Goal: Use online tool/utility: Utilize a website feature to perform a specific function

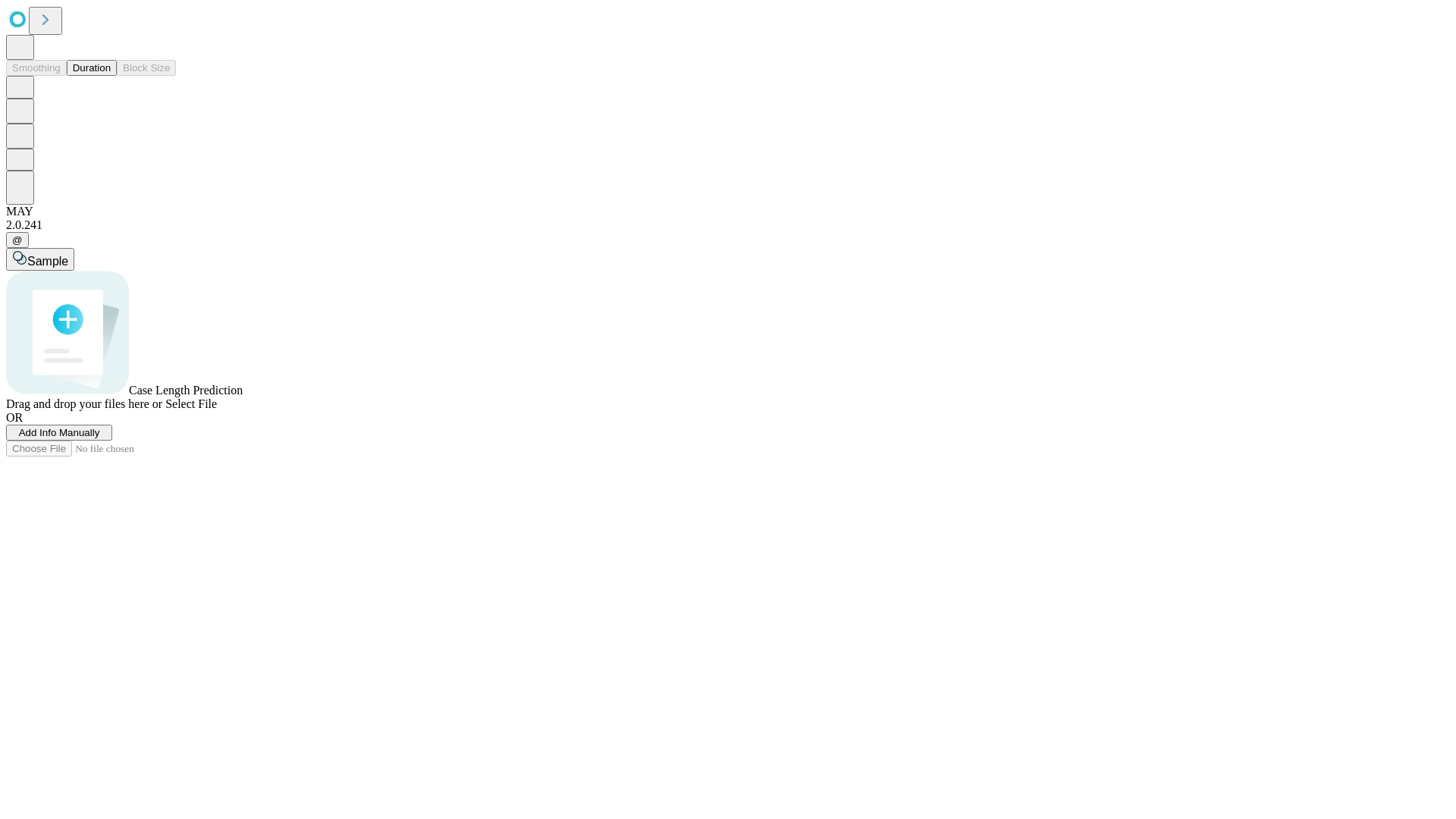
click at [111, 76] on button "Duration" at bounding box center [92, 68] width 50 height 16
click at [100, 438] on span "Add Info Manually" at bounding box center [59, 433] width 81 height 11
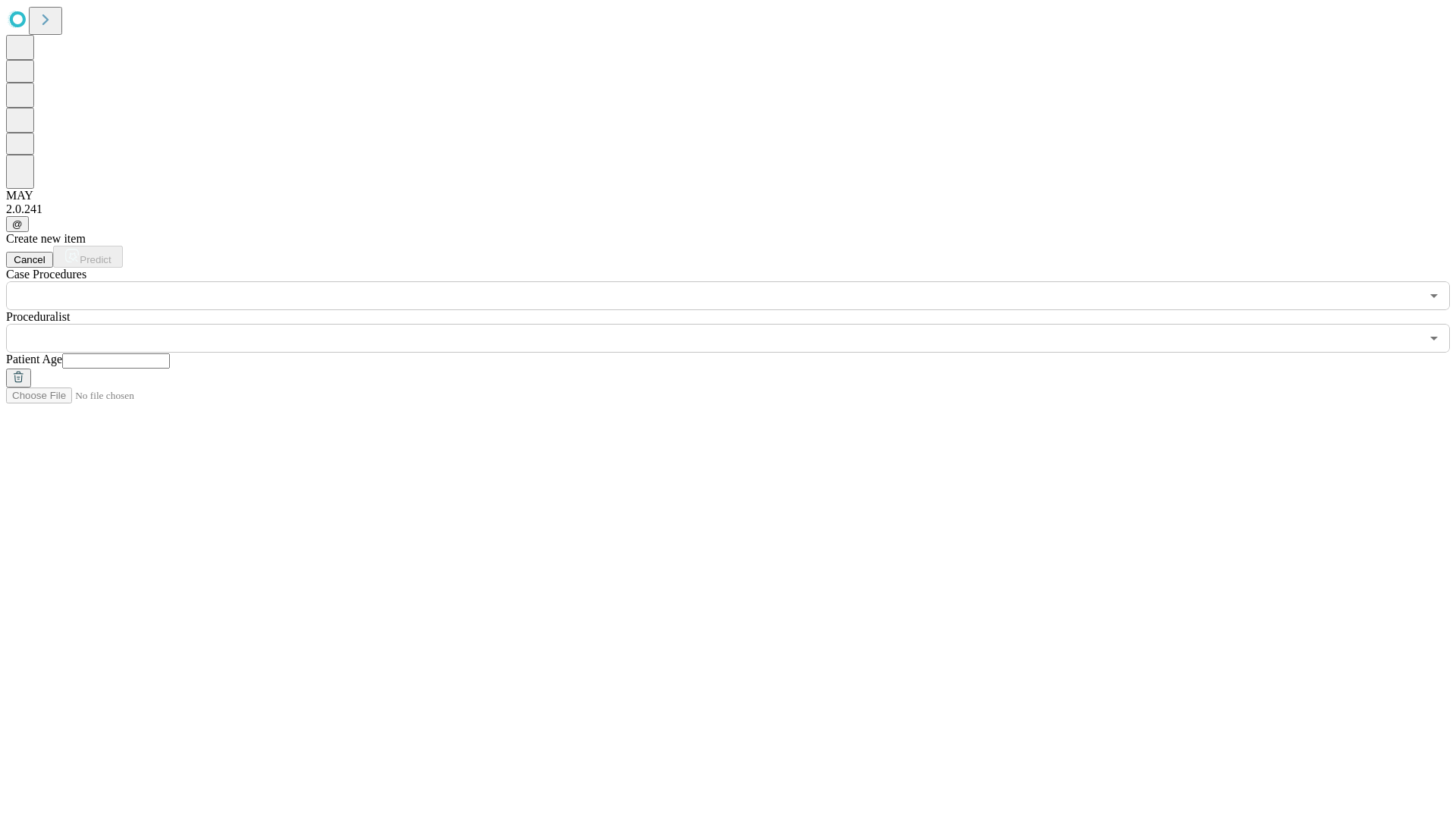
click at [170, 353] on input "text" at bounding box center [116, 361] width 108 height 15
type input "**"
click at [739, 324] on input "text" at bounding box center [713, 339] width 1414 height 29
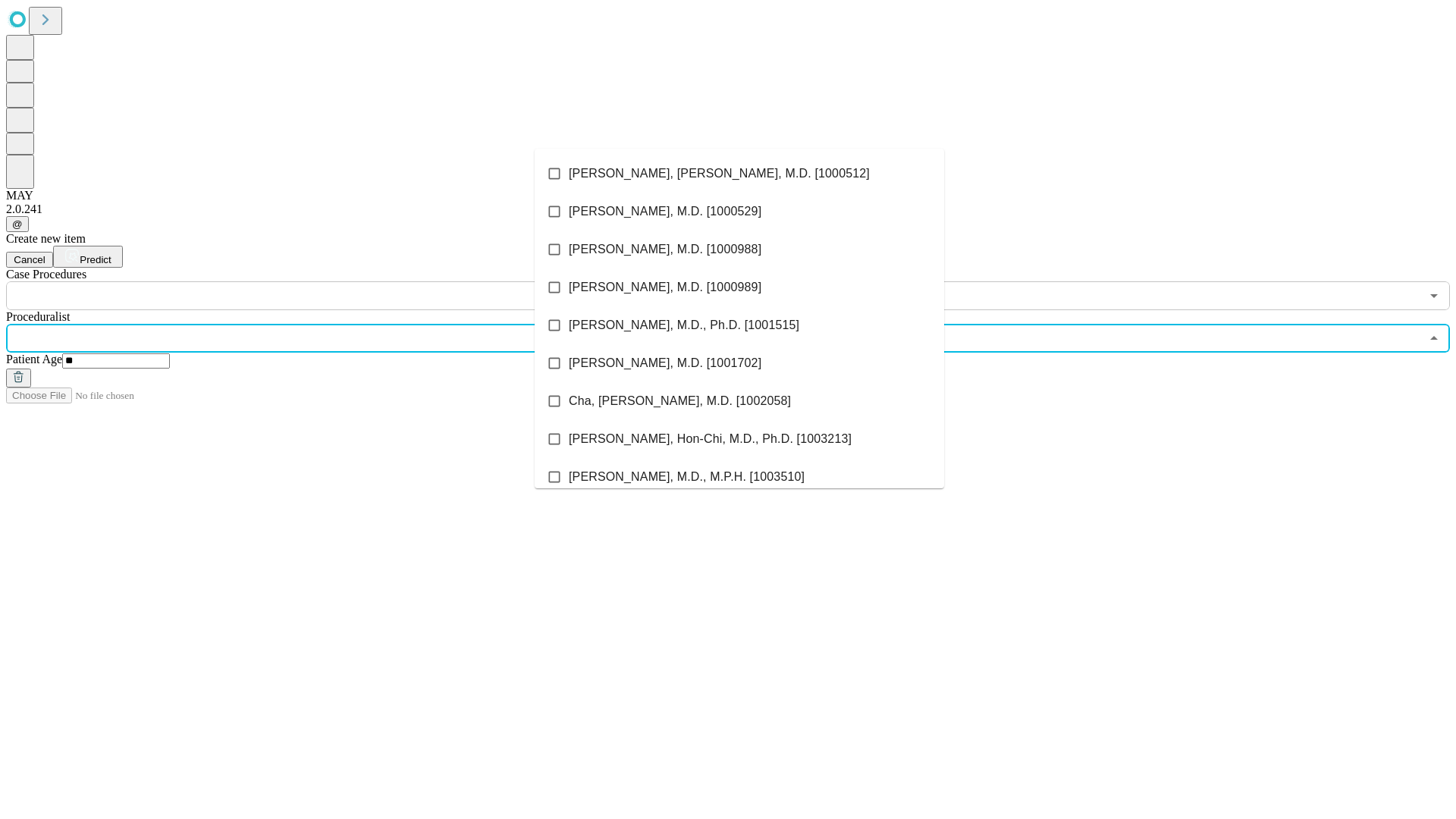
click at [740, 174] on li "[PERSON_NAME], [PERSON_NAME], M.D. [1000512]" at bounding box center [739, 173] width 410 height 38
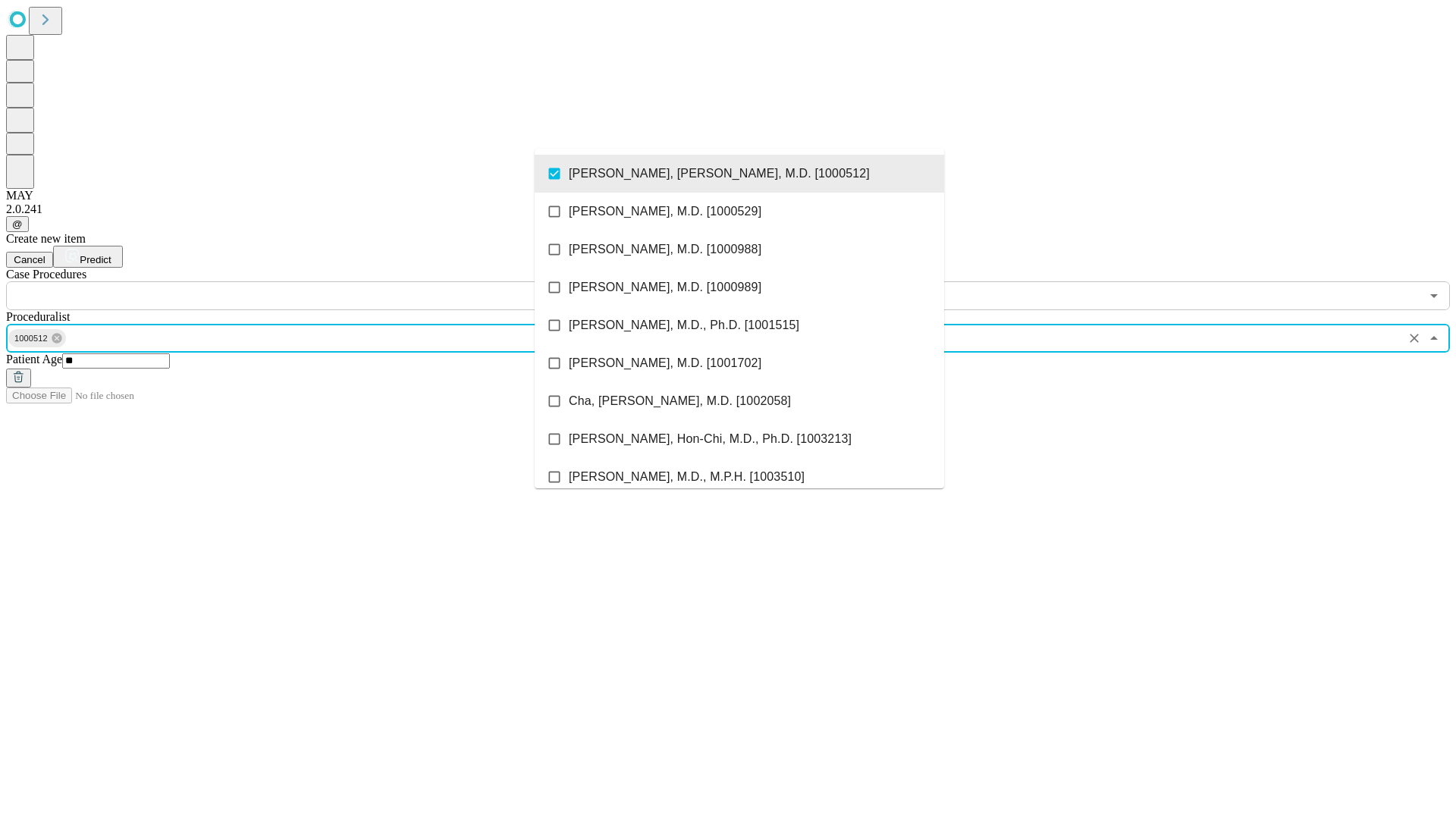
click at [319, 281] on input "text" at bounding box center [713, 296] width 1414 height 29
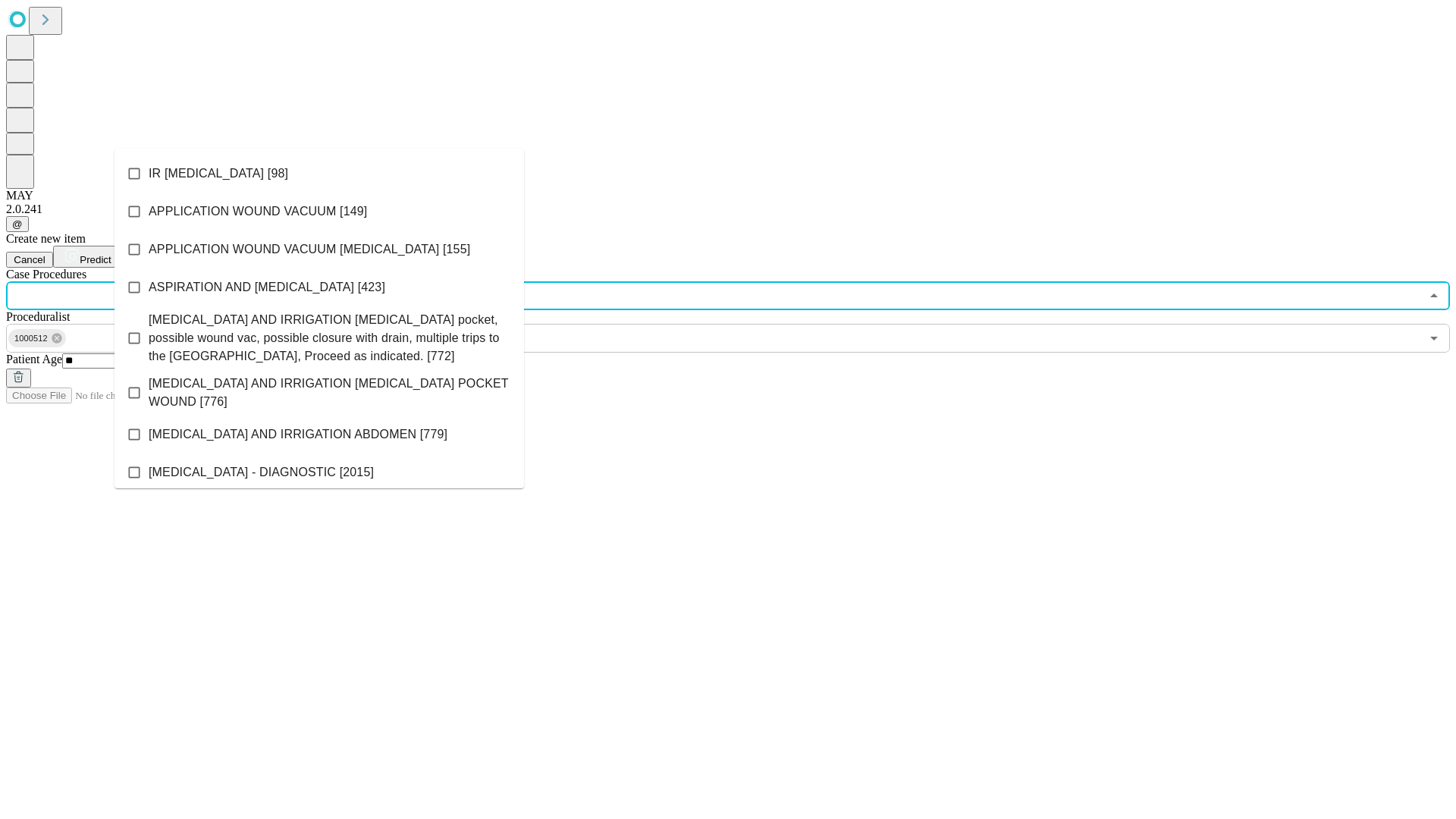
click at [319, 174] on li "IR [MEDICAL_DATA] [98]" at bounding box center [319, 173] width 410 height 38
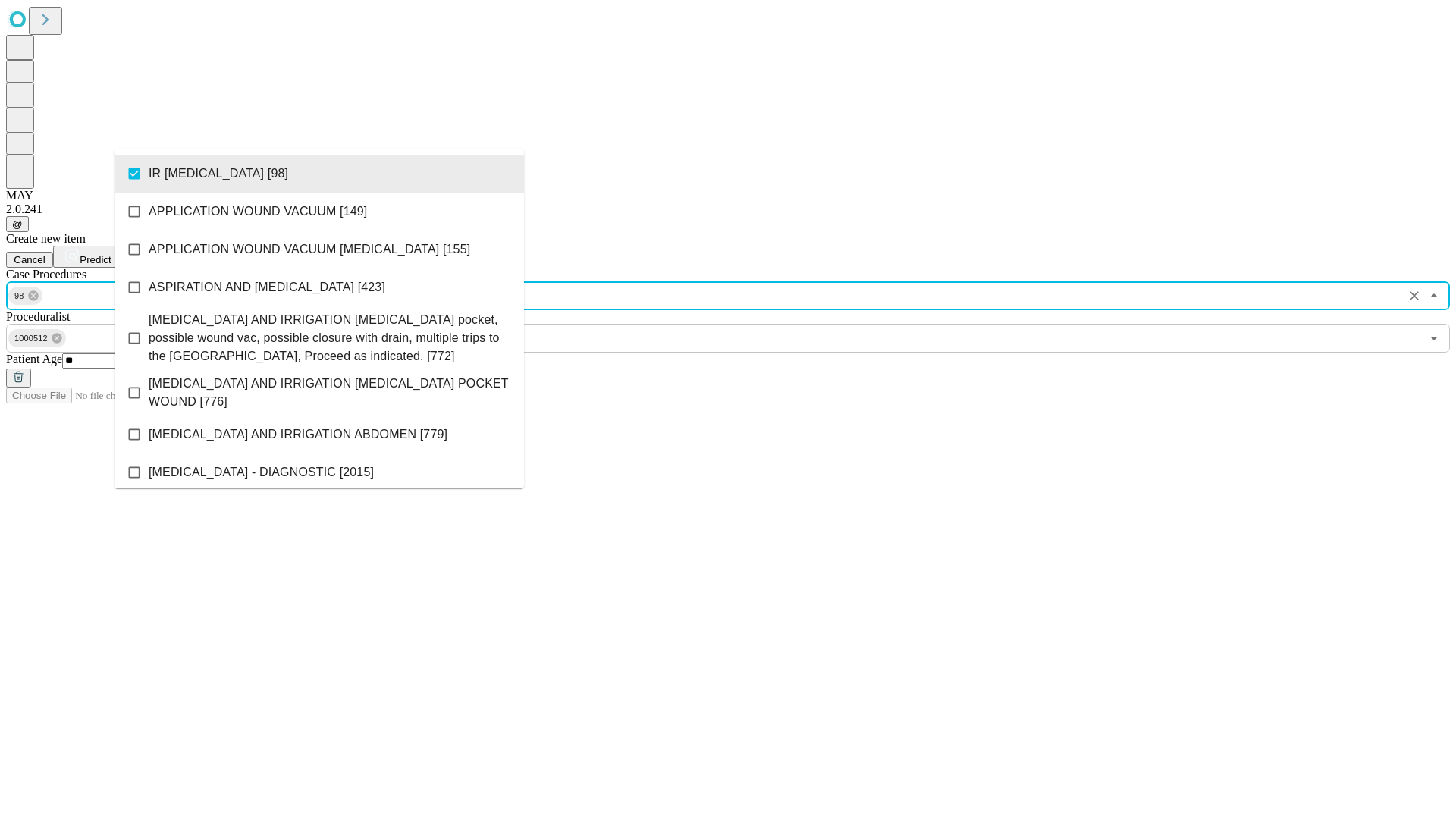
click at [111, 254] on span "Predict" at bounding box center [95, 260] width 31 height 11
